Goal: Task Accomplishment & Management: Use online tool/utility

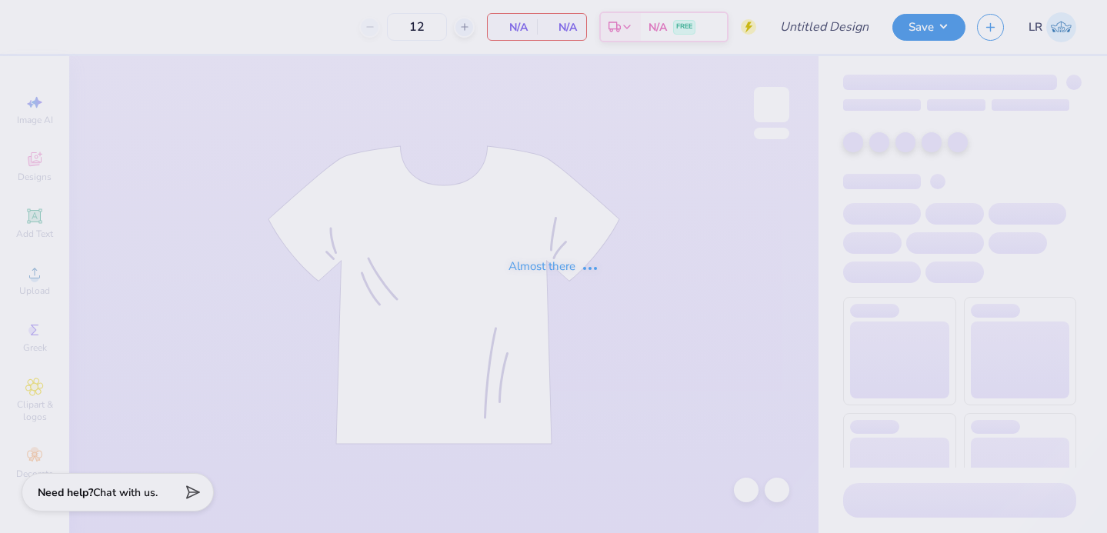
type input "ZTAUF - Woodstock Date function"
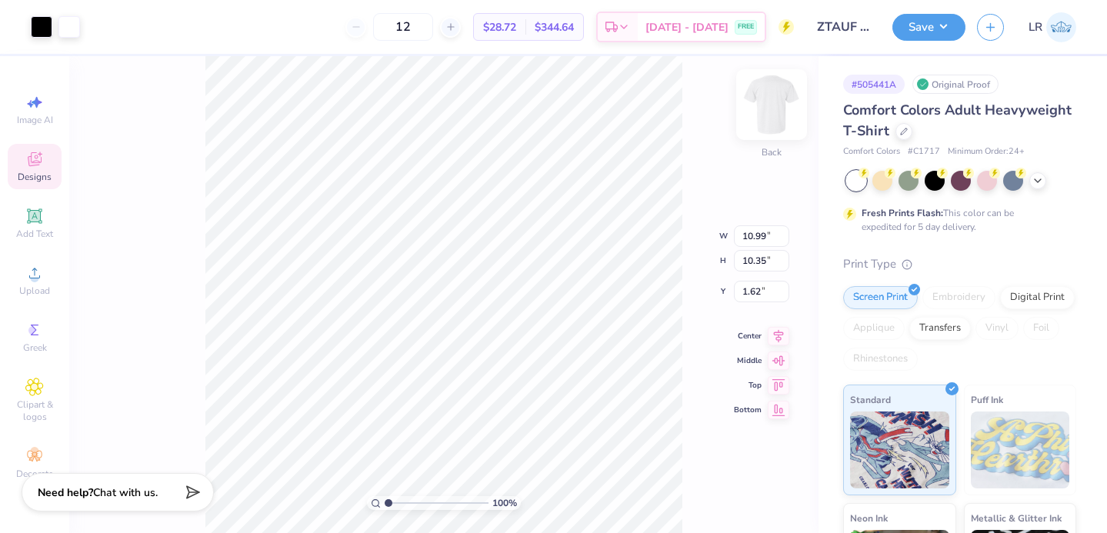
click at [777, 103] on img at bounding box center [772, 105] width 62 height 62
type input "11.62"
type input "10.94"
type input "4.00"
type input "12.11"
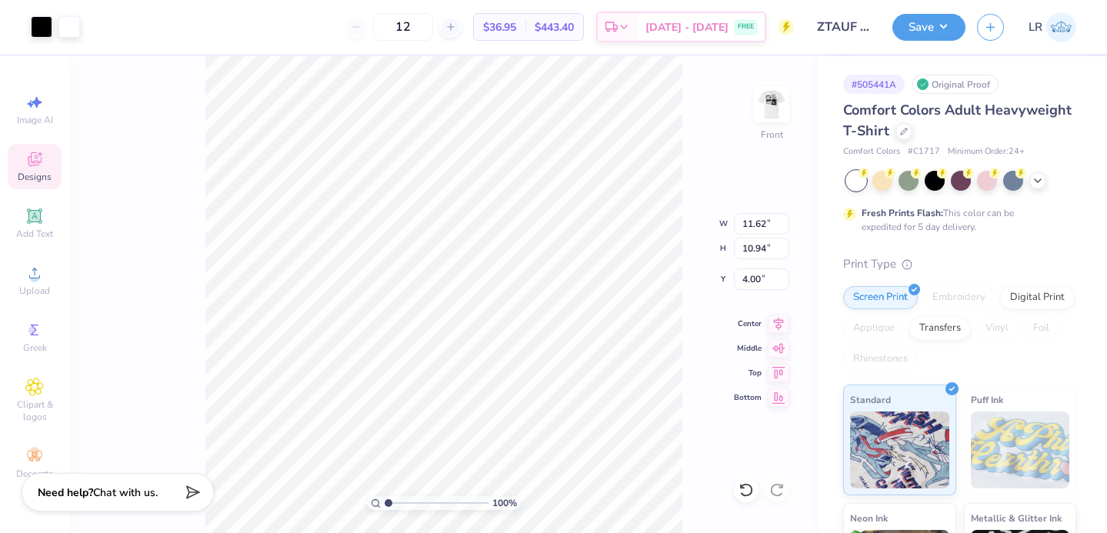
type input "11.41"
type input "3.00"
click at [675, 236] on div "100 % Front W 12.11 12.11 " H 11.41 11.41 " Y 3.00 3.00 " Center Middle Top Bot…" at bounding box center [443, 294] width 749 height 477
click at [776, 109] on img at bounding box center [772, 105] width 62 height 62
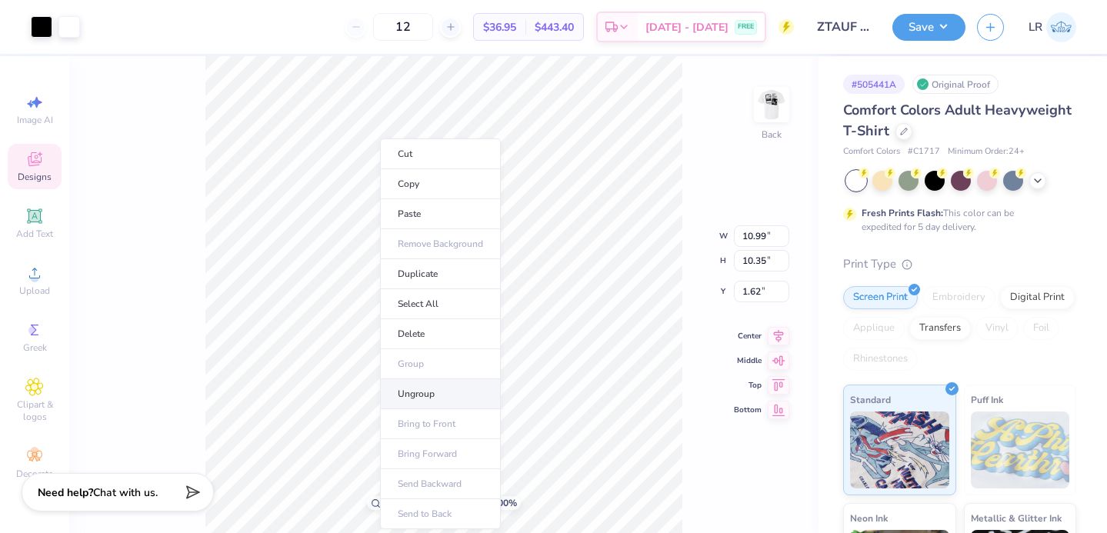
click at [422, 395] on li "Ungroup" at bounding box center [440, 394] width 121 height 30
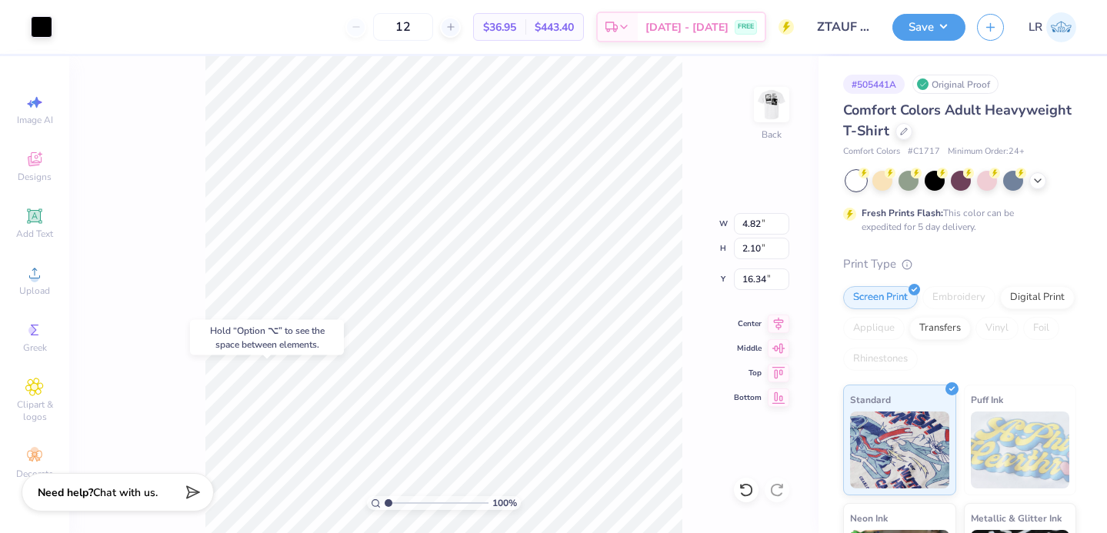
type input "16.34"
type input "3.00"
type input "3.68"
type input "1.60"
type input "2.99"
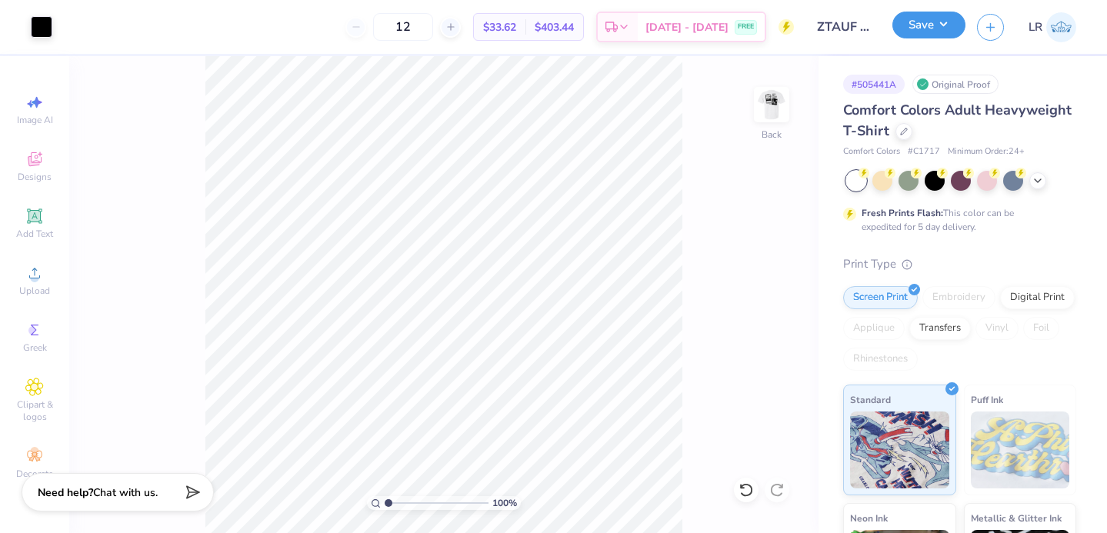
click at [945, 25] on button "Save" at bounding box center [928, 25] width 73 height 27
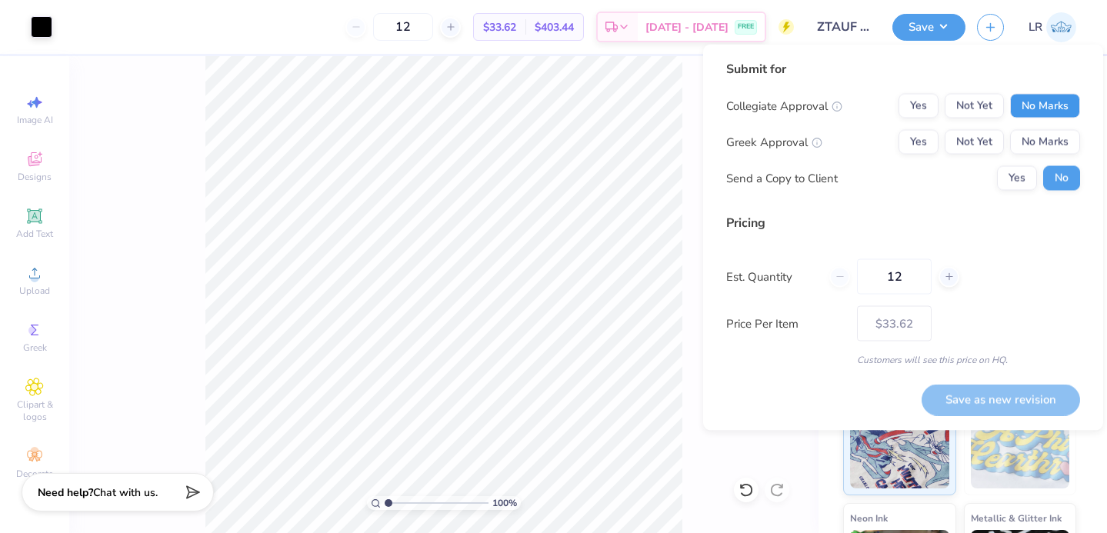
click at [1040, 105] on button "No Marks" at bounding box center [1045, 106] width 70 height 25
click at [920, 142] on button "Yes" at bounding box center [919, 142] width 40 height 25
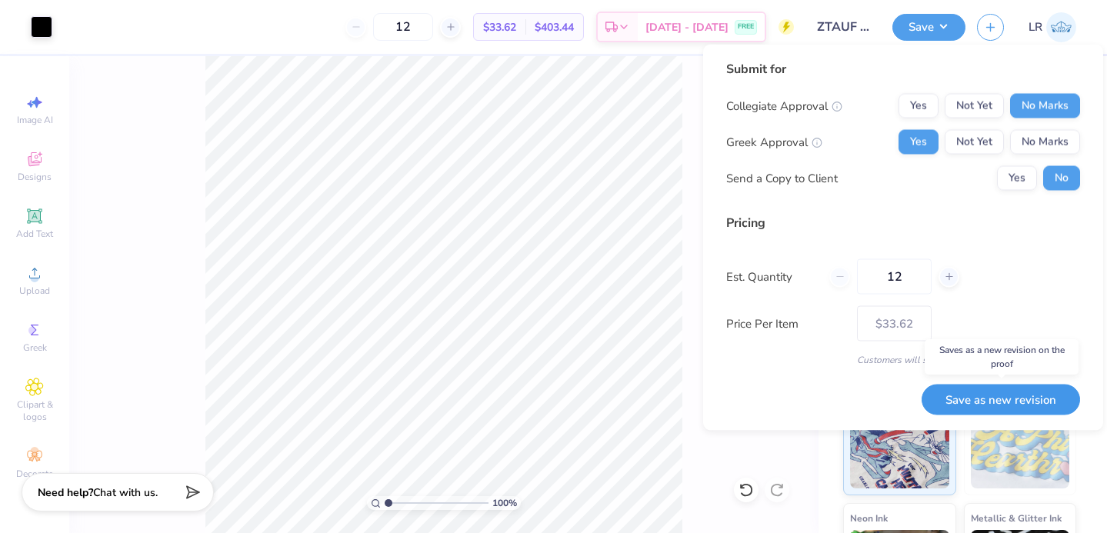
click at [982, 405] on button "Save as new revision" at bounding box center [1001, 400] width 158 height 32
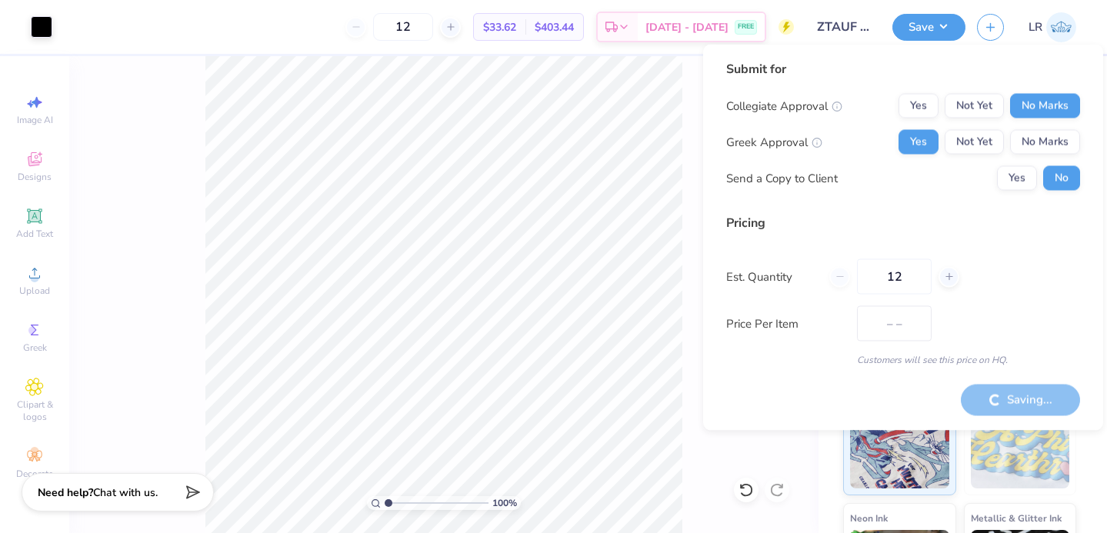
type input "$33.62"
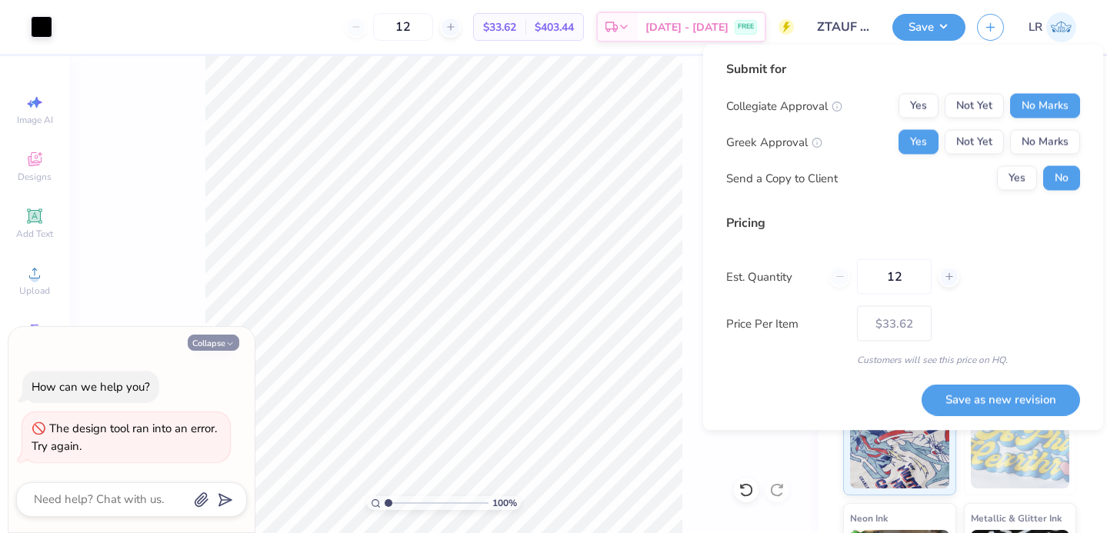
click at [202, 342] on button "Collapse" at bounding box center [214, 343] width 52 height 16
type textarea "x"
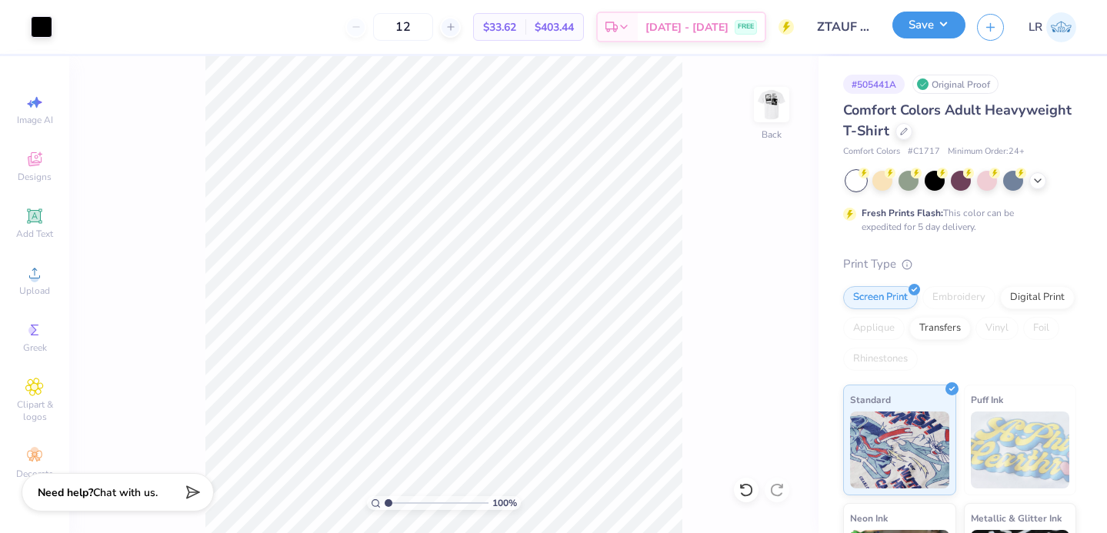
click at [918, 20] on button "Save" at bounding box center [928, 25] width 73 height 27
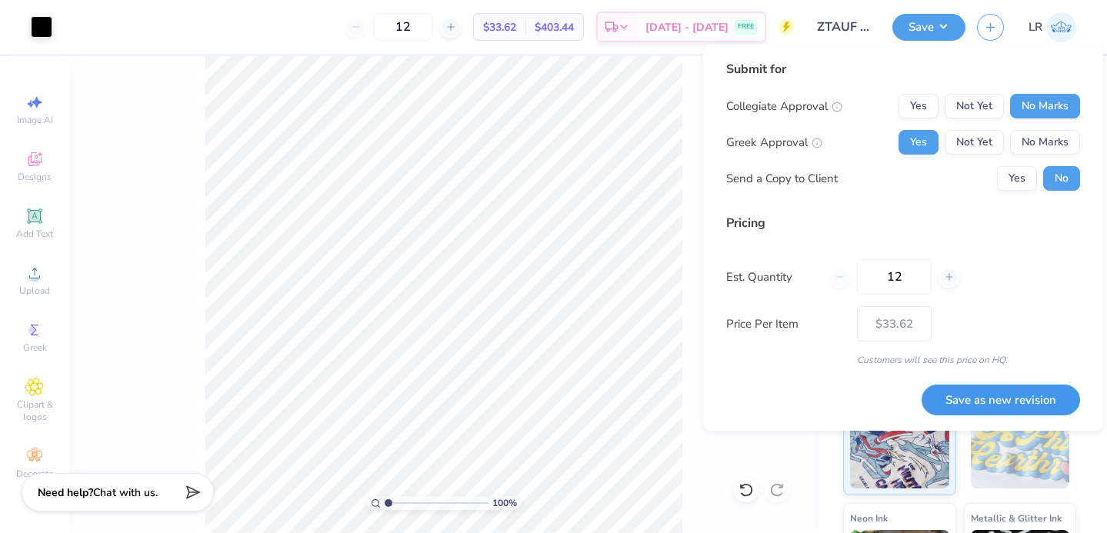
click at [984, 399] on button "Save as new revision" at bounding box center [1001, 401] width 158 height 32
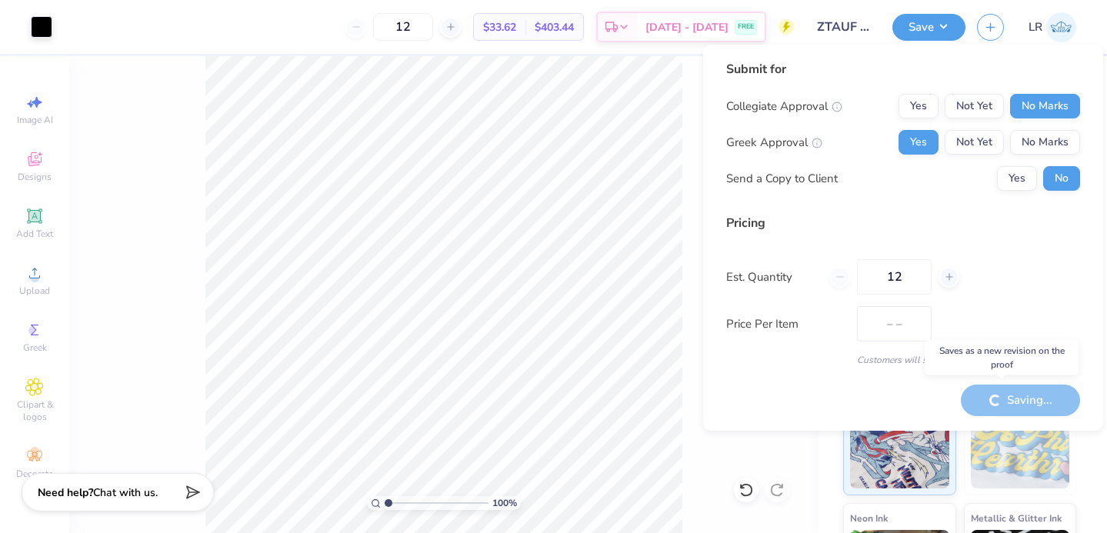
type input "$33.62"
